Goal: Information Seeking & Learning: Learn about a topic

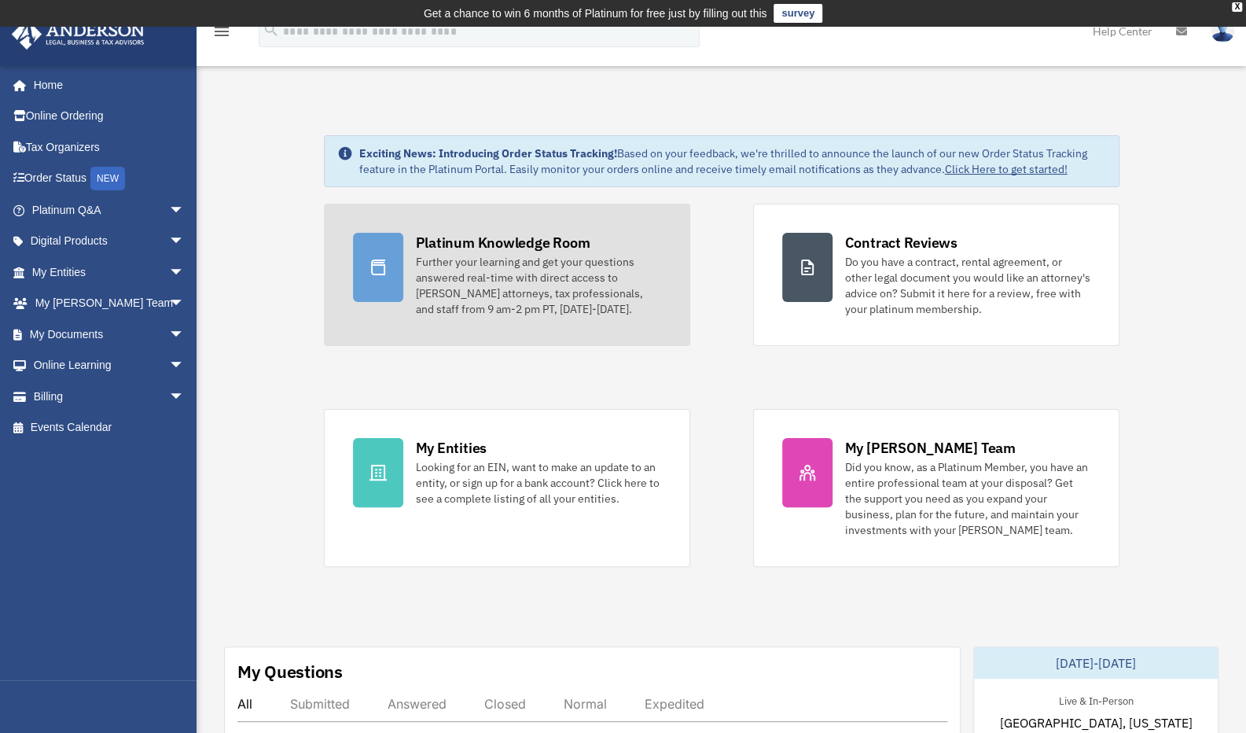
click at [492, 248] on div "Platinum Knowledge Room" at bounding box center [503, 243] width 174 height 20
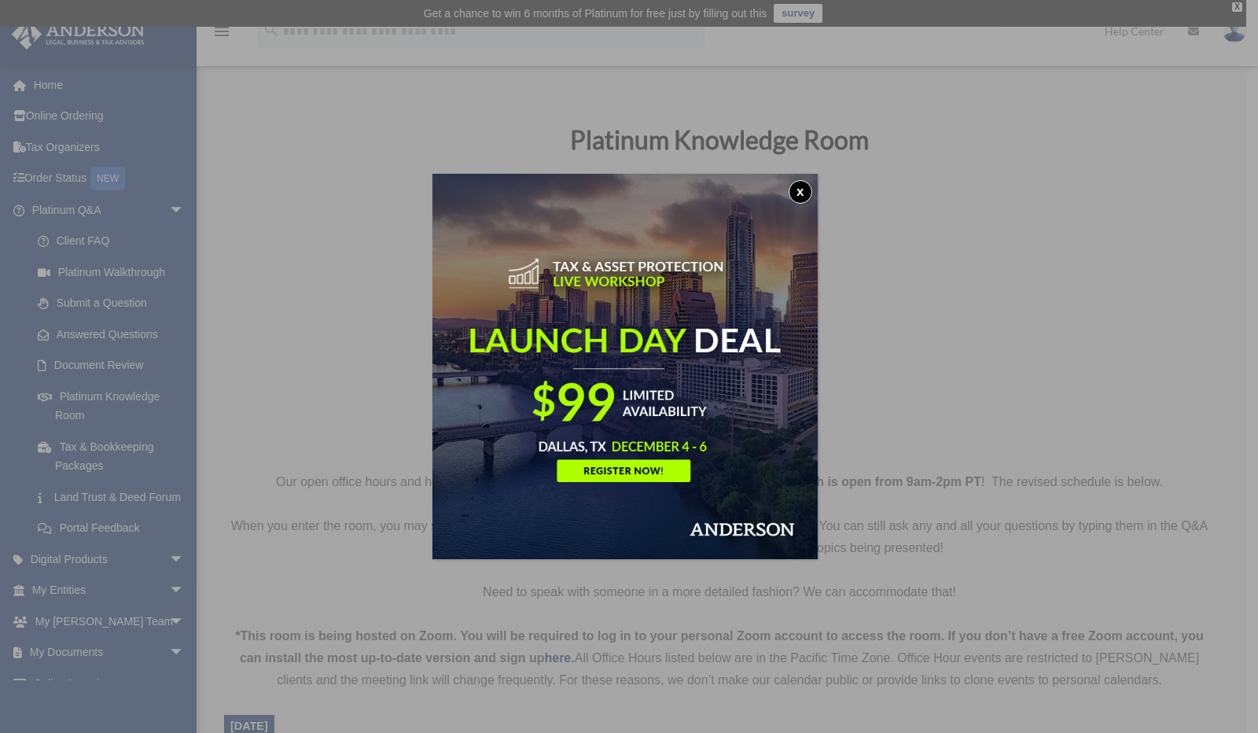
click at [802, 194] on button "x" at bounding box center [800, 192] width 24 height 24
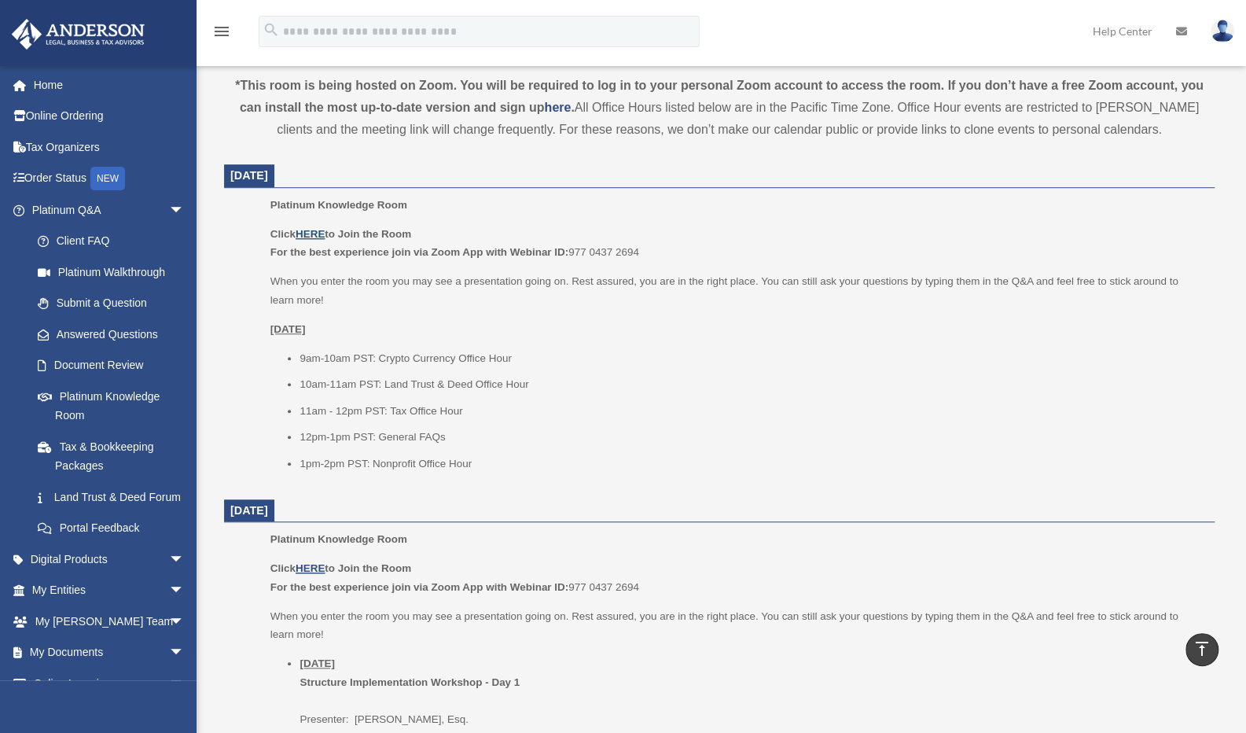
scroll to position [549, 0]
click at [308, 236] on u "HERE" at bounding box center [310, 235] width 29 height 12
